Goal: Task Accomplishment & Management: Use online tool/utility

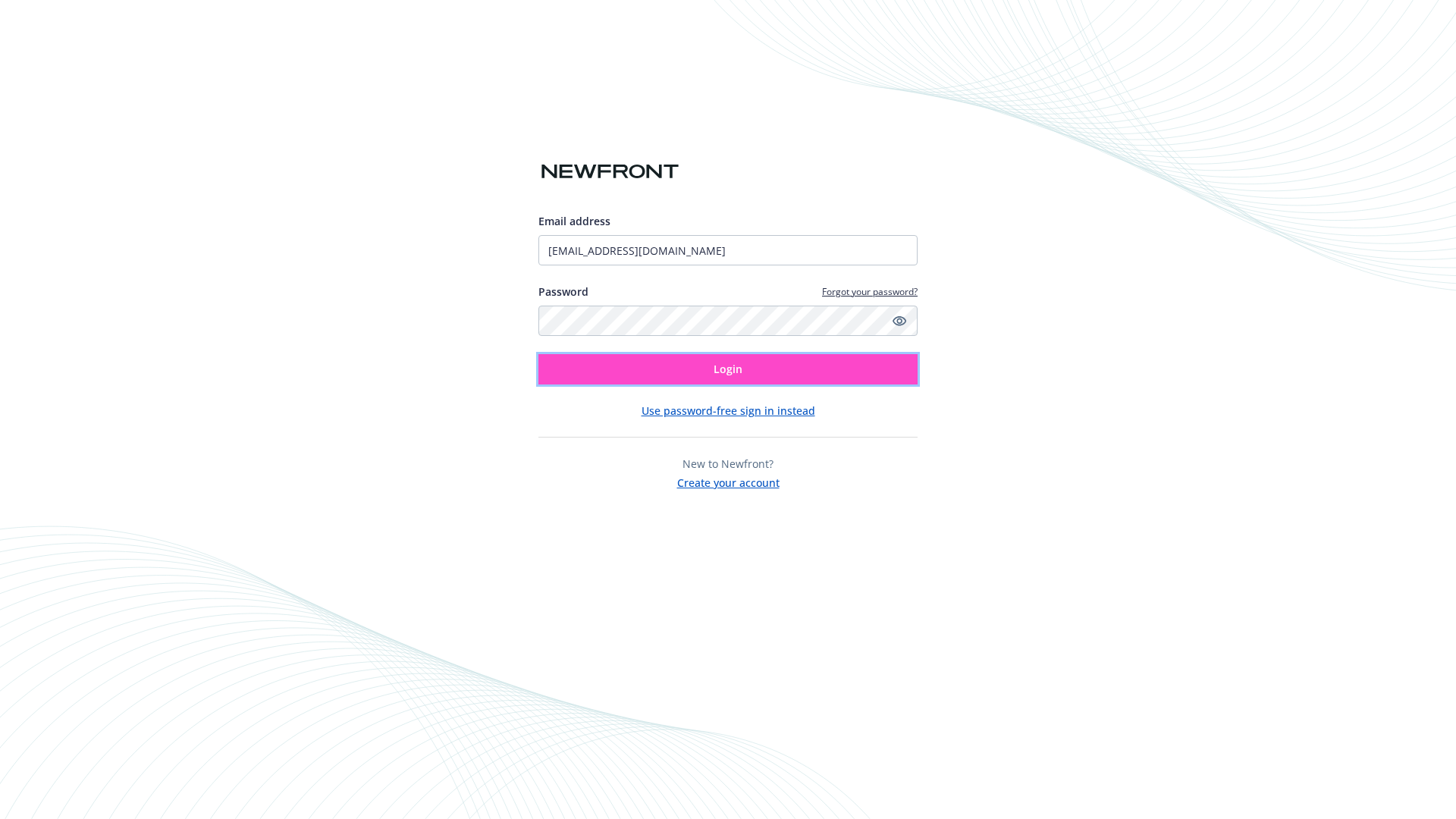
click at [728, 369] on span "Login" at bounding box center [728, 369] width 29 height 15
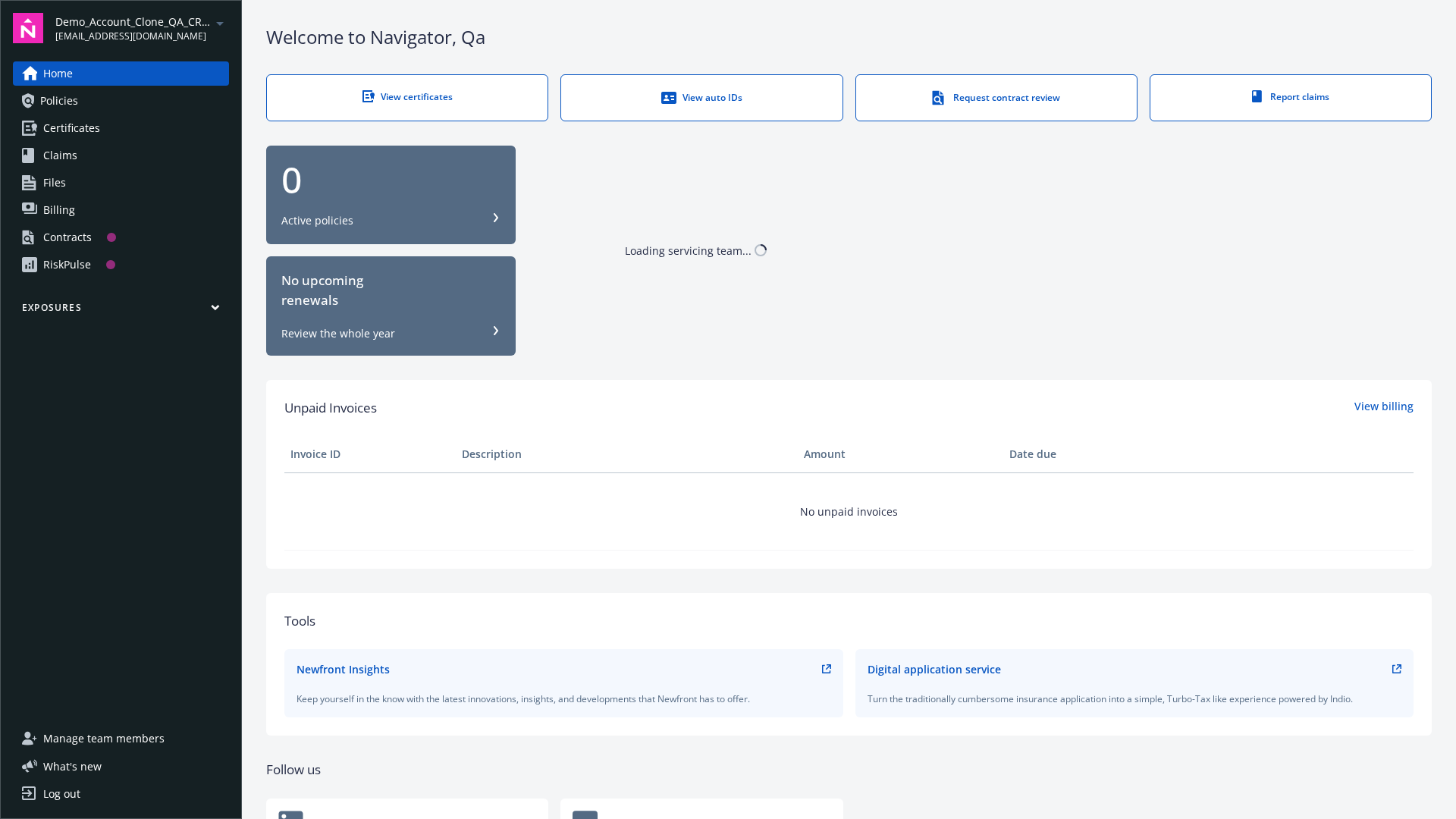
click at [142, 28] on span "Demo_Account_Clone_QA_CR_Tests_Prospect" at bounding box center [132, 22] width 155 height 16
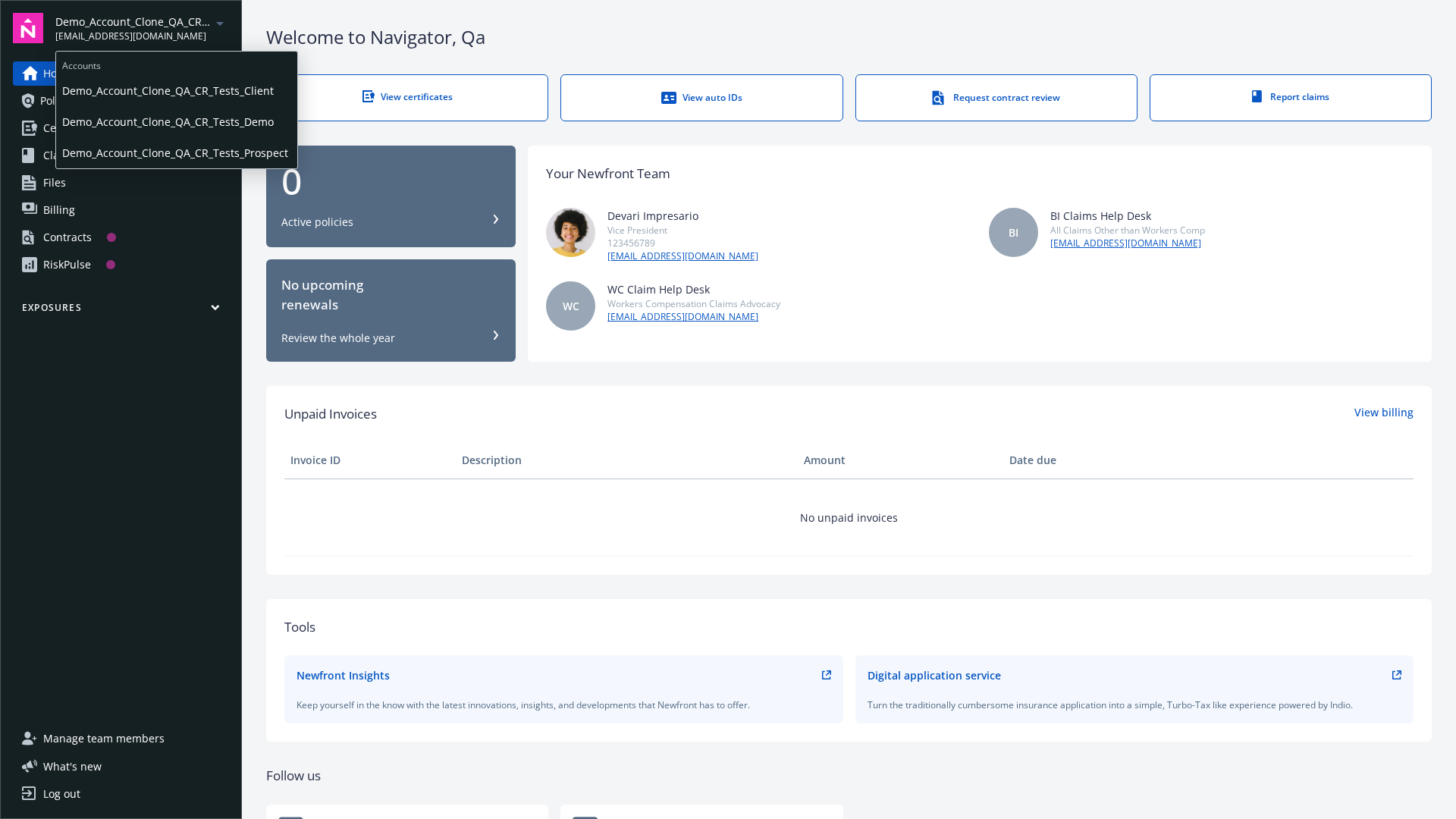
click at [175, 90] on span "Demo_Account_Clone_QA_CR_Tests_Client" at bounding box center [177, 90] width 229 height 31
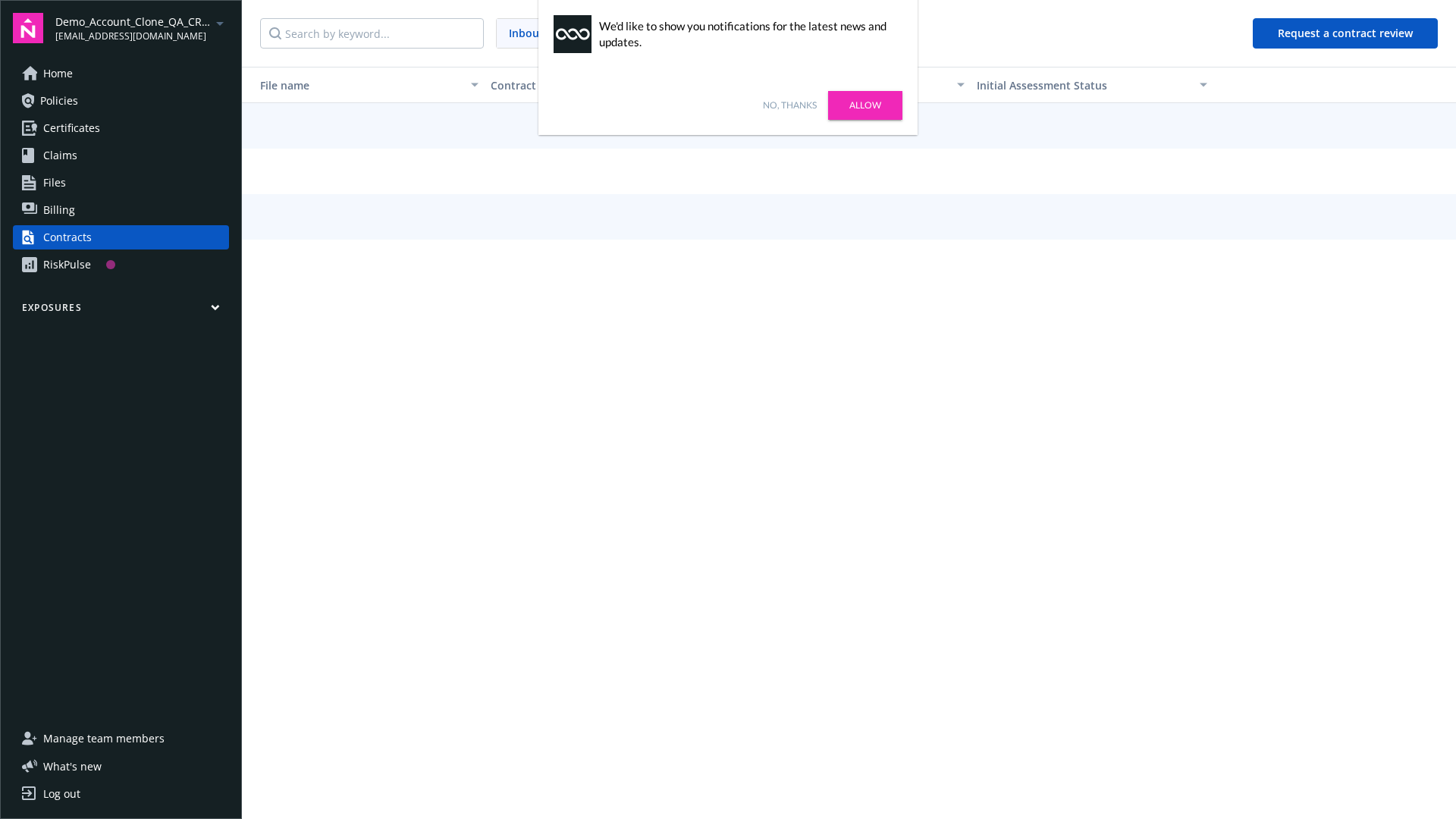
click at [789, 106] on link "No, thanks" at bounding box center [790, 106] width 54 height 14
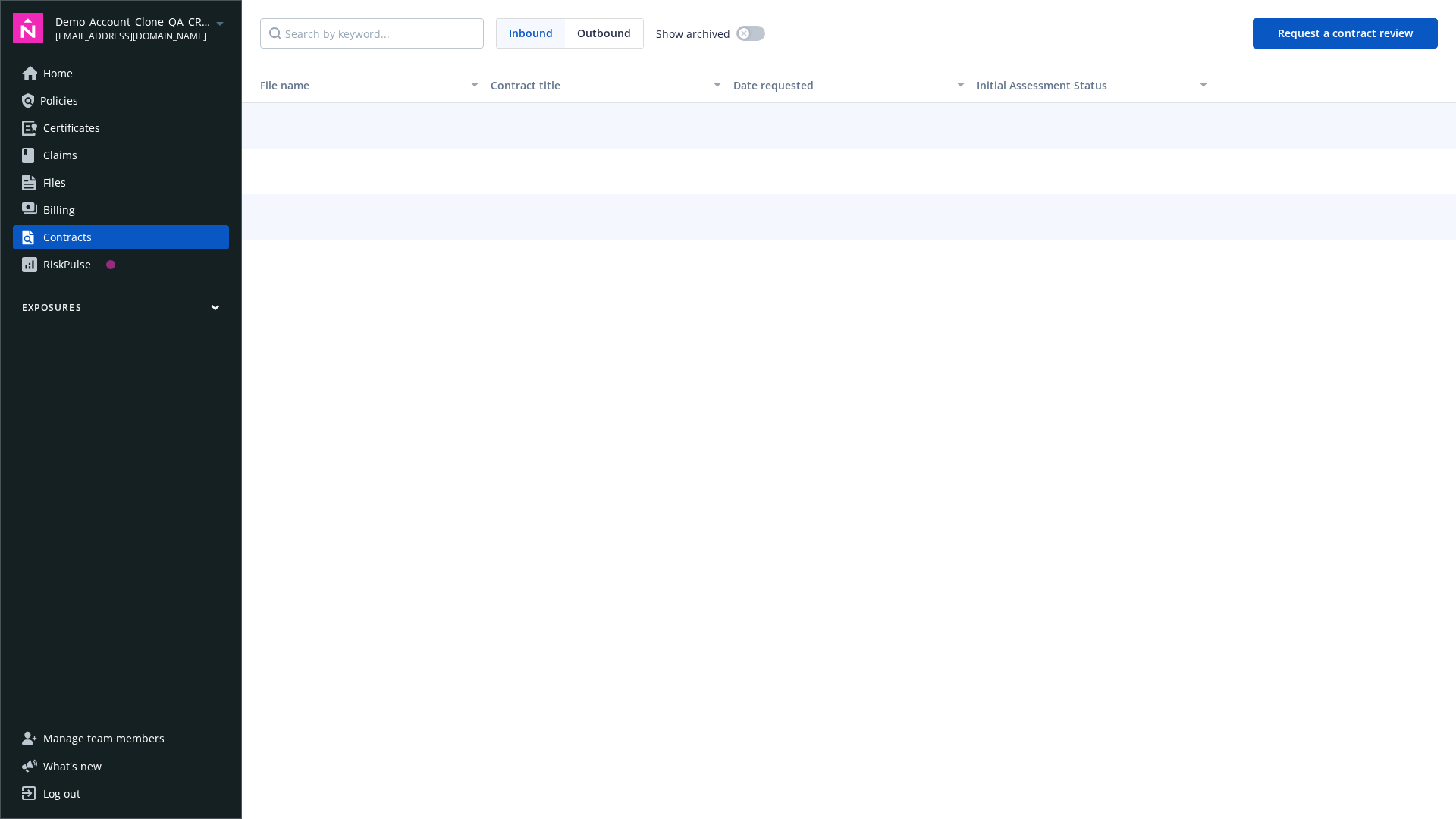
click at [1346, 34] on button "Request a contract review" at bounding box center [1345, 33] width 185 height 31
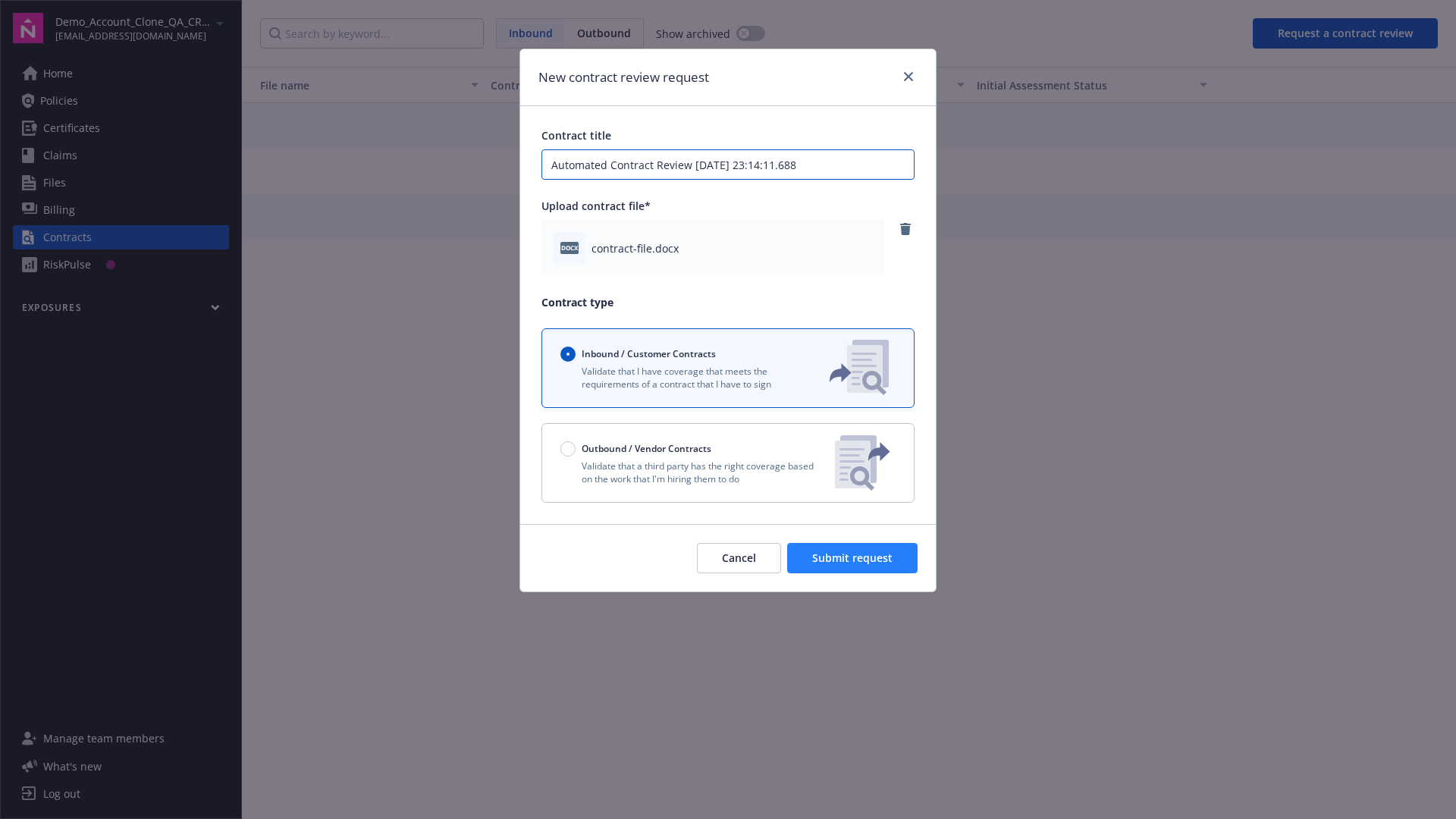
type input "Automated Contract Review 10-15-2025 23:14:11.688"
click at [853, 558] on span "Submit request" at bounding box center [851, 558] width 80 height 15
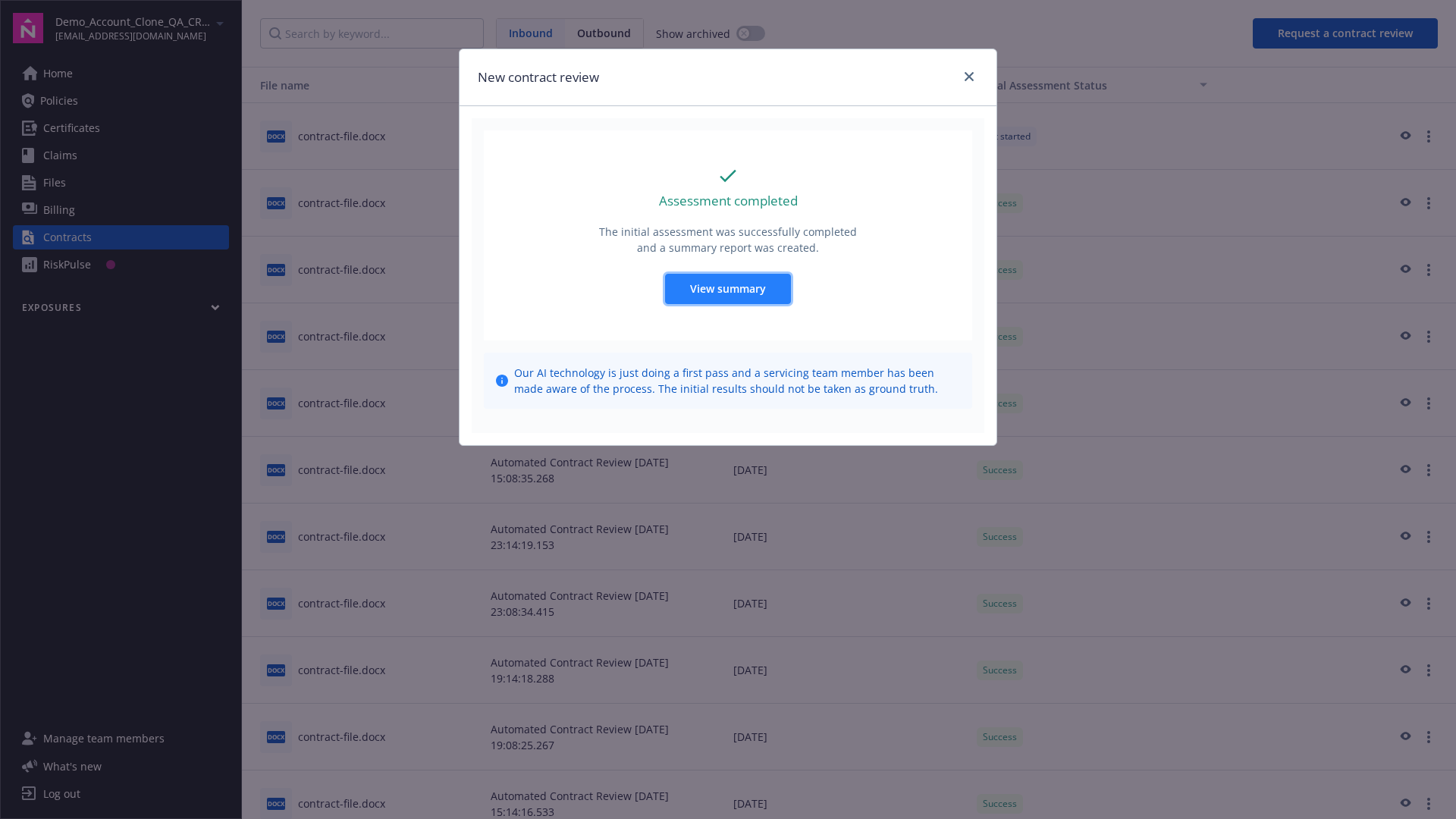
click at [727, 288] on span "View summary" at bounding box center [728, 288] width 76 height 15
